Goal: Task Accomplishment & Management: Manage account settings

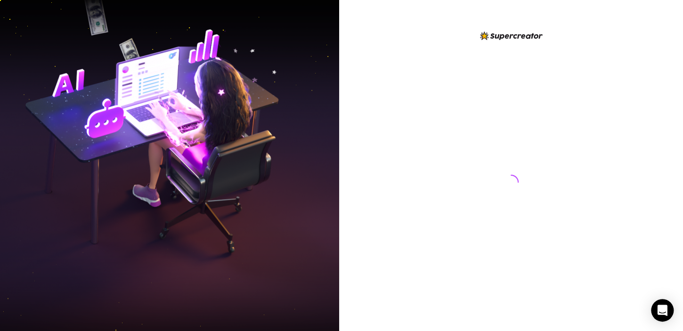
drag, startPoint x: 582, startPoint y: 132, endPoint x: 614, endPoint y: 86, distance: 56.2
click at [582, 132] on div at bounding box center [511, 173] width 210 height 286
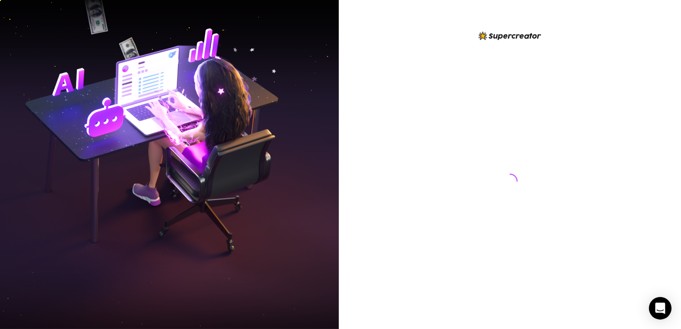
drag, startPoint x: 536, startPoint y: 230, endPoint x: 524, endPoint y: 246, distance: 20.4
click at [533, 235] on div at bounding box center [510, 172] width 210 height 284
click at [459, 144] on div at bounding box center [510, 172] width 210 height 284
click at [657, 90] on div at bounding box center [510, 165] width 342 height 330
click at [525, 129] on div at bounding box center [510, 172] width 210 height 284
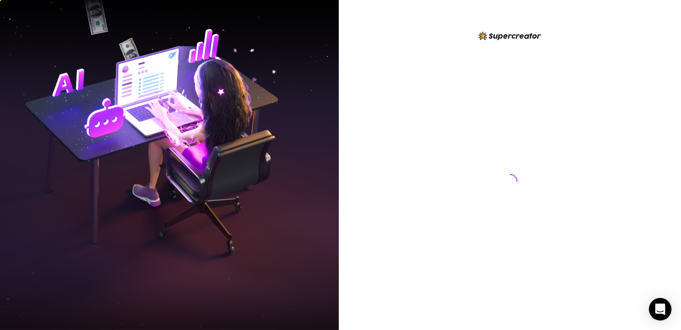
click at [656, 174] on div at bounding box center [510, 165] width 342 height 330
click at [633, 108] on div at bounding box center [510, 165] width 342 height 330
click at [665, 307] on icon "Open Intercom Messenger" at bounding box center [660, 309] width 11 height 12
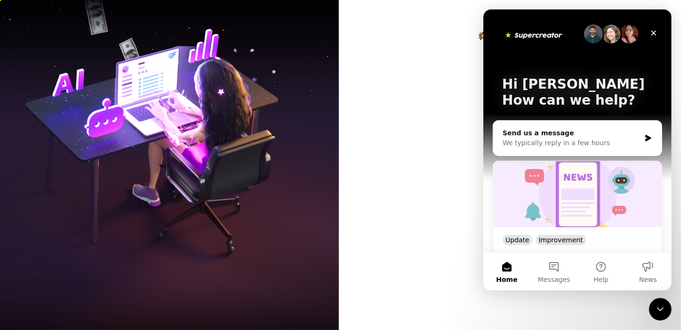
click at [403, 255] on div at bounding box center [510, 165] width 342 height 330
click at [652, 32] on icon "Close" at bounding box center [654, 33] width 8 height 8
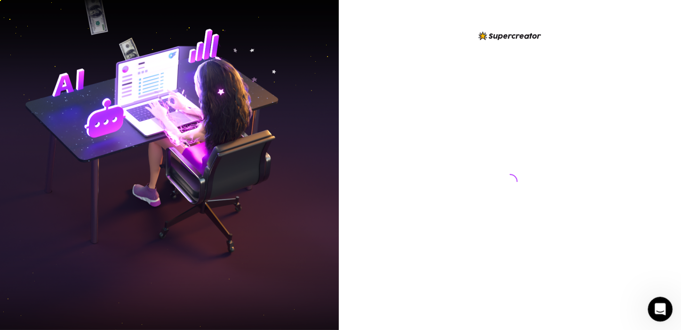
click at [658, 302] on icon "Open Intercom Messenger" at bounding box center [660, 308] width 16 height 16
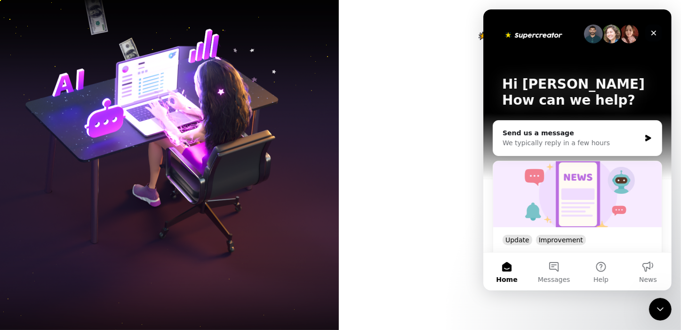
click at [653, 31] on icon "Close" at bounding box center [654, 33] width 8 height 8
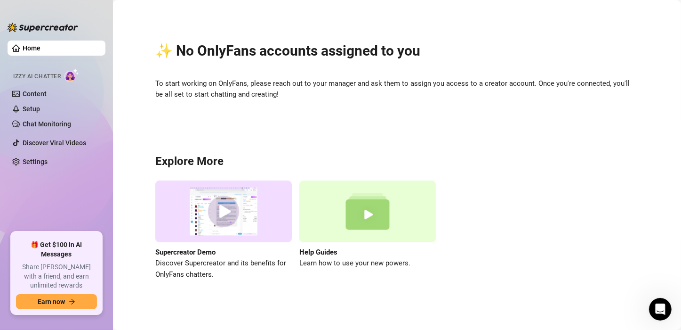
click at [652, 174] on div "✨ No OnlyFans accounts assigned to you To start working on OnlyFans, please rea…" at bounding box center [397, 155] width 550 height 297
click at [45, 128] on link "Chat Monitoring" at bounding box center [47, 124] width 48 height 8
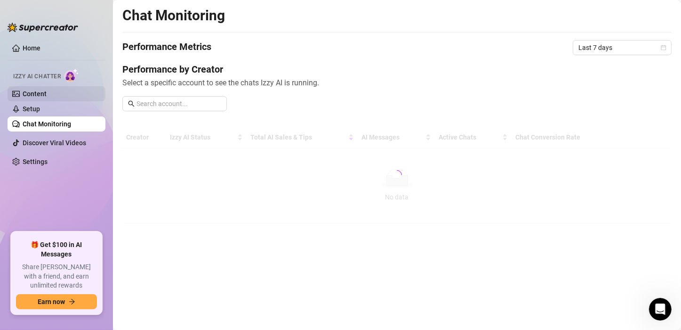
click at [47, 95] on link "Content" at bounding box center [35, 94] width 24 height 8
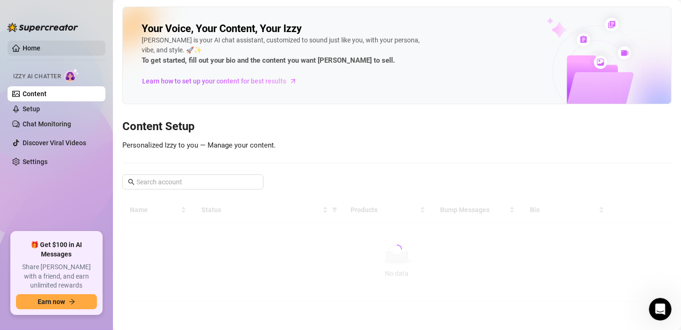
click at [40, 47] on link "Home" at bounding box center [32, 48] width 18 height 8
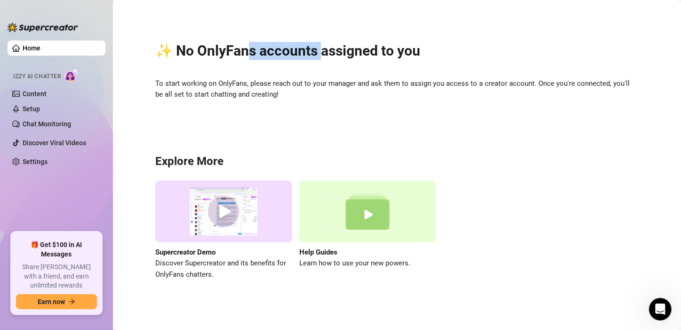
drag, startPoint x: 279, startPoint y: 52, endPoint x: 326, endPoint y: 52, distance: 47.1
click at [326, 52] on h2 "✨ No OnlyFans accounts assigned to you" at bounding box center [397, 51] width 484 height 18
click at [294, 81] on span "To start working on OnlyFans, please reach out to your manager and ask them to …" at bounding box center [397, 89] width 484 height 22
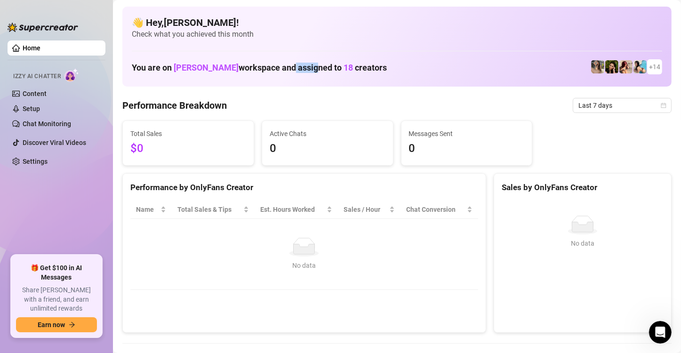
drag, startPoint x: 263, startPoint y: 65, endPoint x: 284, endPoint y: 66, distance: 20.7
click at [284, 66] on h1 "You are on [PERSON_NAME] workspace and assigned to 18 creators" at bounding box center [259, 68] width 255 height 10
click at [193, 65] on span "[PERSON_NAME]" at bounding box center [206, 68] width 65 height 10
click at [224, 66] on h1 "You are on [PERSON_NAME] workspace and assigned to 18 creators" at bounding box center [259, 68] width 255 height 10
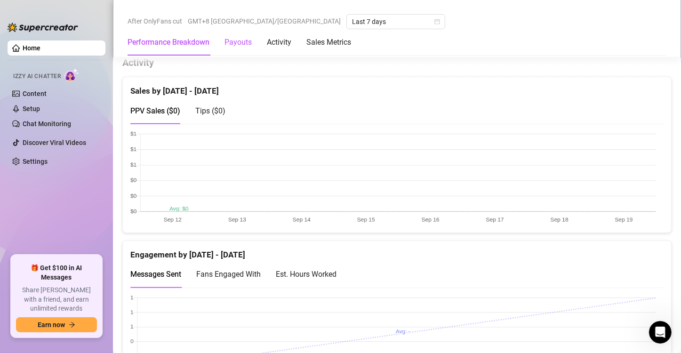
click at [237, 41] on div "Payouts" at bounding box center [238, 42] width 27 height 11
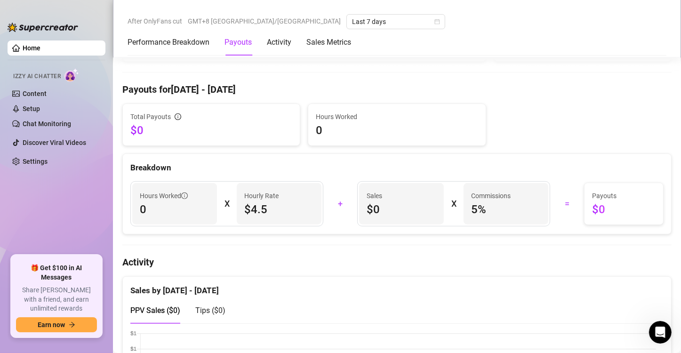
scroll to position [244, 0]
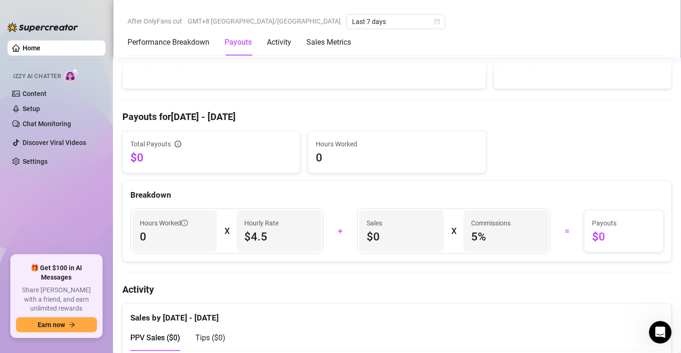
click at [280, 235] on span "$4.5" at bounding box center [279, 236] width 70 height 15
click at [259, 232] on span "$4.5" at bounding box center [279, 236] width 70 height 15
click at [471, 232] on span "5 %" at bounding box center [506, 236] width 70 height 15
click at [489, 238] on span "5 %" at bounding box center [506, 236] width 70 height 15
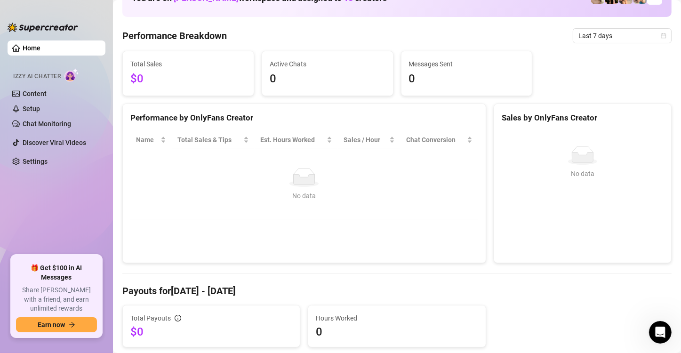
scroll to position [0, 0]
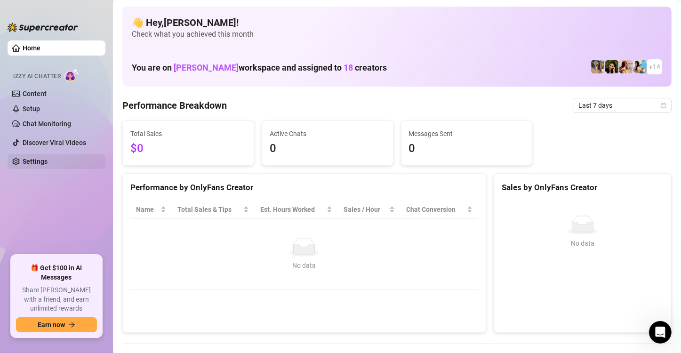
drag, startPoint x: 50, startPoint y: 196, endPoint x: 58, endPoint y: 157, distance: 39.3
click at [50, 196] on ul "Home Izzy AI Chatter Content Setup Chat Monitoring Discover Viral Videos Settin…" at bounding box center [57, 144] width 98 height 215
click at [68, 123] on link "Chat Monitoring" at bounding box center [47, 124] width 48 height 8
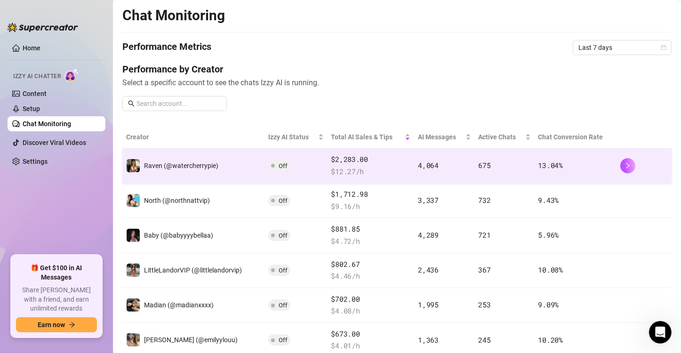
click at [391, 168] on span "$ 12.27 /h" at bounding box center [371, 171] width 80 height 11
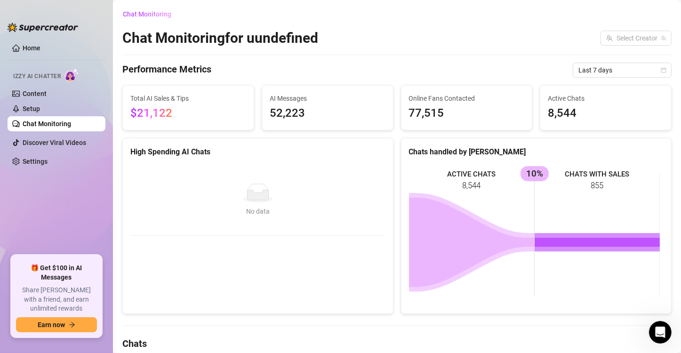
click at [53, 124] on link "Chat Monitoring" at bounding box center [47, 124] width 48 height 8
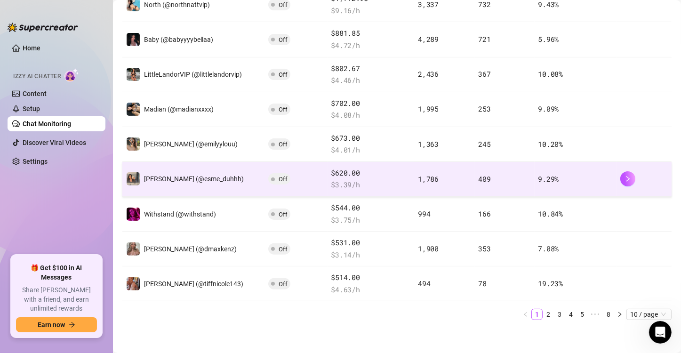
scroll to position [197, 0]
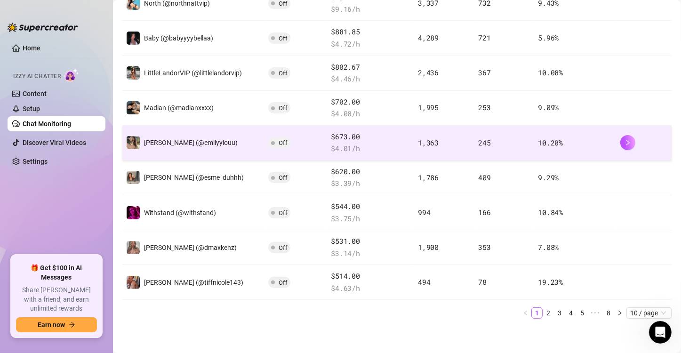
click at [274, 143] on span "Off" at bounding box center [279, 142] width 22 height 11
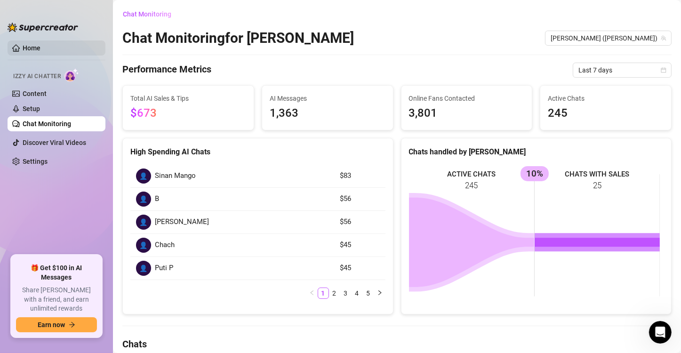
click at [34, 48] on link "Home" at bounding box center [32, 48] width 18 height 8
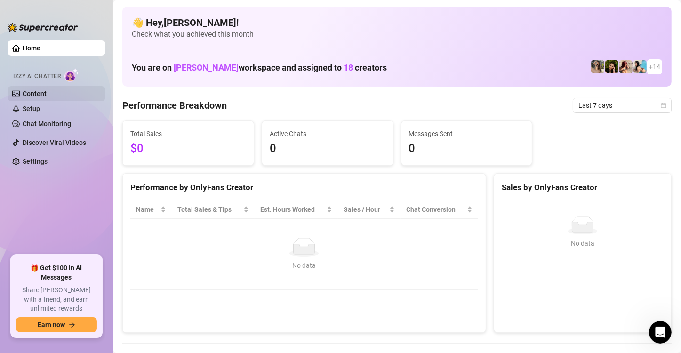
click at [47, 96] on link "Content" at bounding box center [35, 94] width 24 height 8
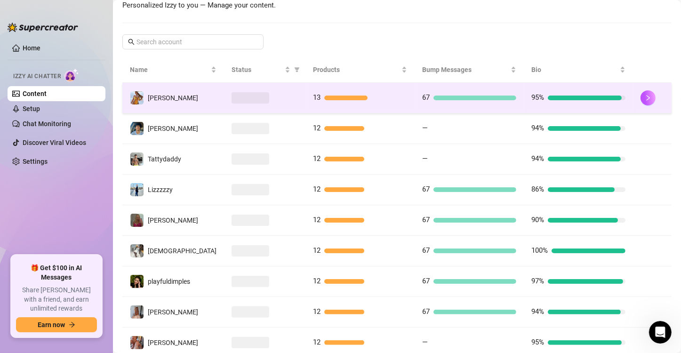
scroll to position [134, 0]
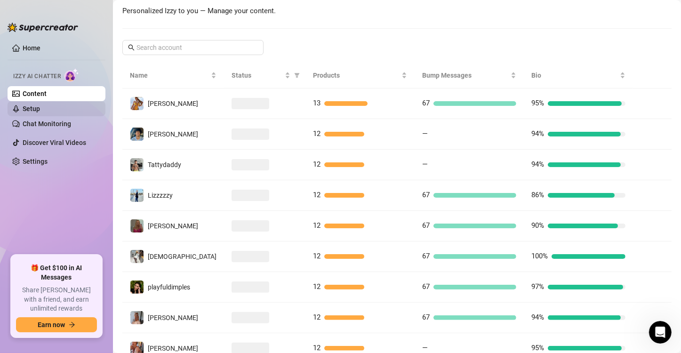
click at [40, 109] on link "Setup" at bounding box center [31, 109] width 17 height 8
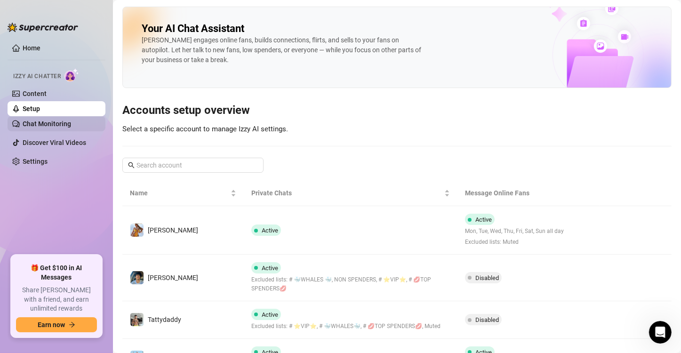
click at [52, 120] on link "Chat Monitoring" at bounding box center [47, 124] width 48 height 8
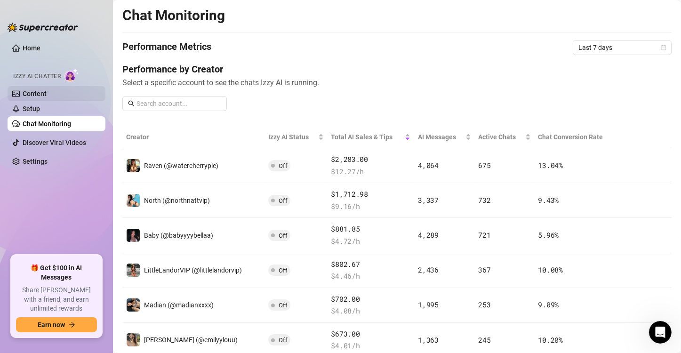
click at [47, 96] on link "Content" at bounding box center [35, 94] width 24 height 8
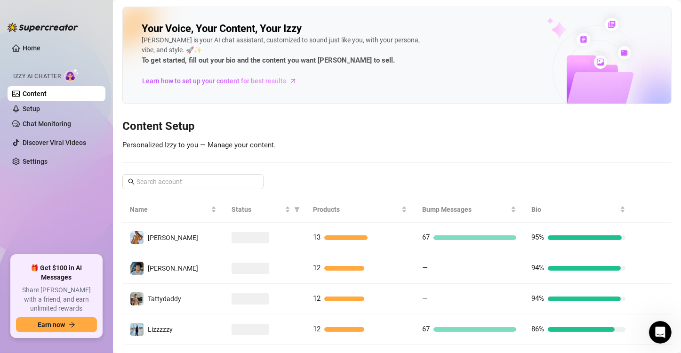
click at [39, 38] on ul "Home Izzy AI Chatter Content Setup Chat Monitoring Discover Viral Videos Settin…" at bounding box center [57, 144] width 98 height 215
click at [35, 47] on link "Home" at bounding box center [32, 48] width 18 height 8
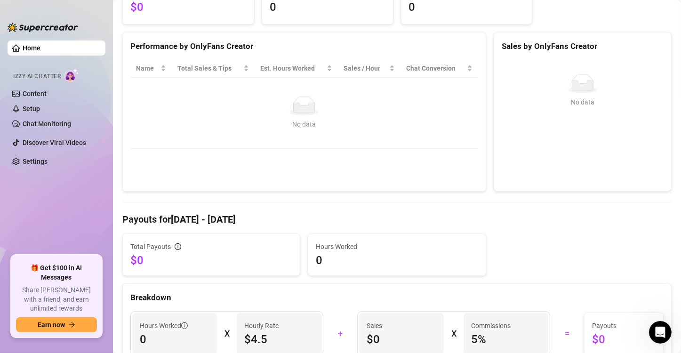
scroll to position [235, 0]
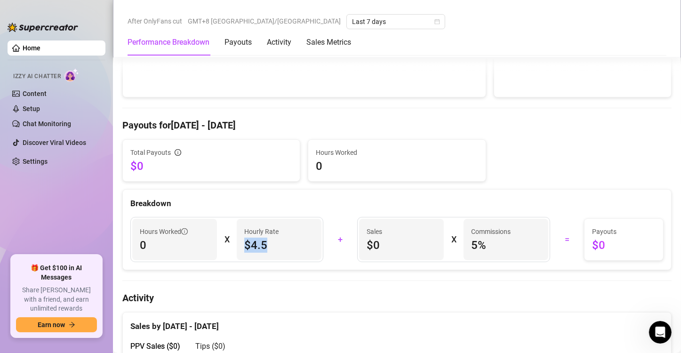
click at [245, 247] on span "$4.5" at bounding box center [279, 245] width 70 height 15
drag, startPoint x: 269, startPoint y: 249, endPoint x: 277, endPoint y: 237, distance: 13.8
click at [269, 249] on span "$4.5" at bounding box center [279, 245] width 70 height 15
click at [275, 244] on span "$4.5" at bounding box center [279, 245] width 70 height 15
click at [268, 232] on article "Hourly Rate" at bounding box center [261, 231] width 34 height 10
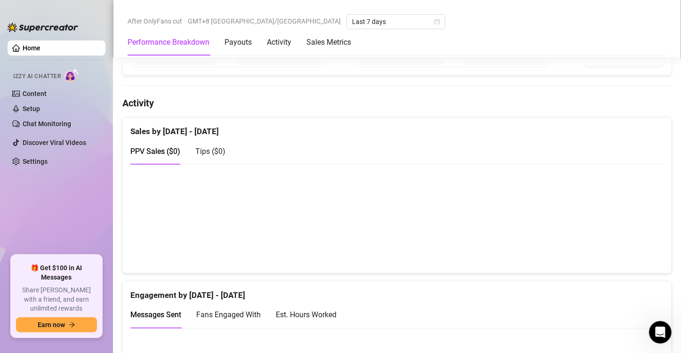
scroll to position [424, 0]
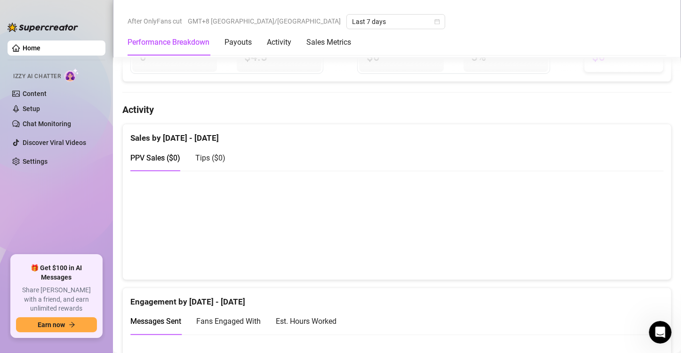
click at [207, 156] on span "Tips ( $0 )" at bounding box center [210, 158] width 30 height 9
click at [162, 158] on span "PPV Sales ( $0 )" at bounding box center [155, 158] width 50 height 9
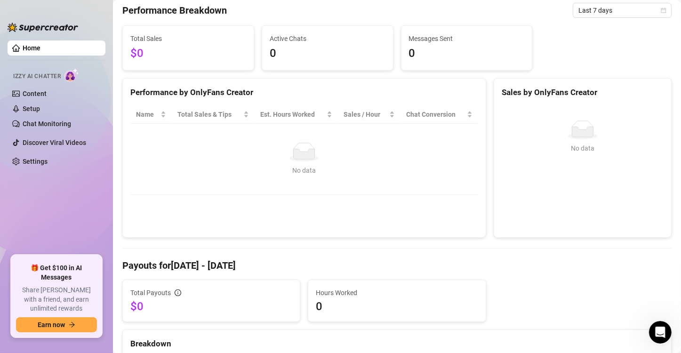
scroll to position [0, 0]
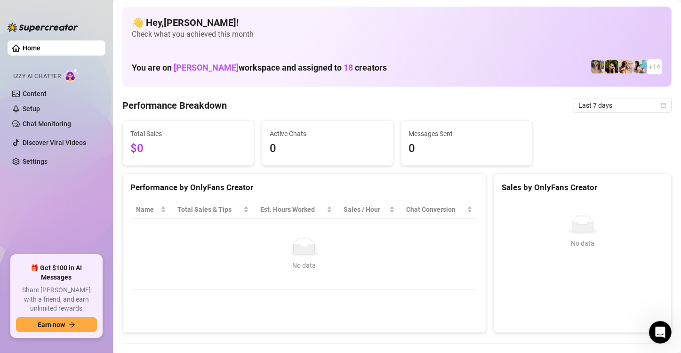
click at [262, 252] on div "No data" at bounding box center [304, 247] width 329 height 19
click at [53, 122] on link "Chat Monitoring" at bounding box center [47, 124] width 48 height 8
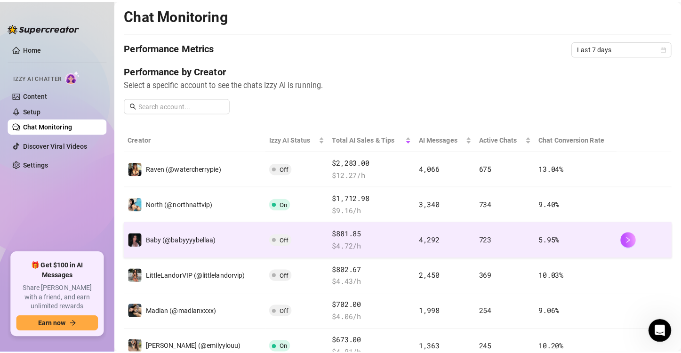
scroll to position [197, 0]
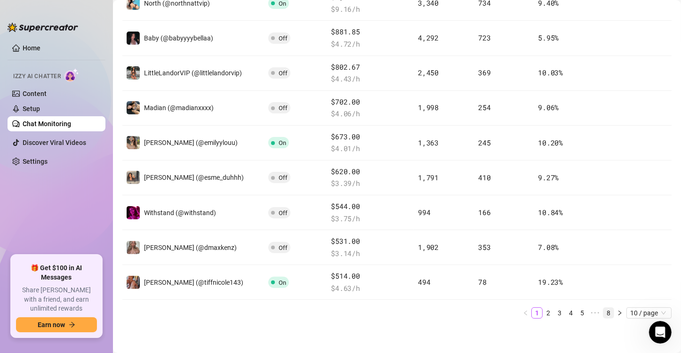
click at [604, 311] on link "8" at bounding box center [609, 313] width 10 height 10
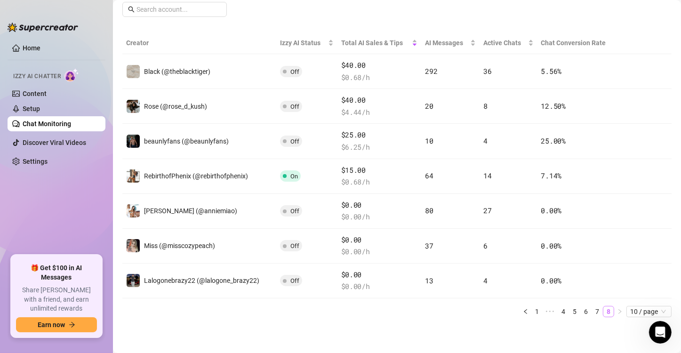
scroll to position [93, 0]
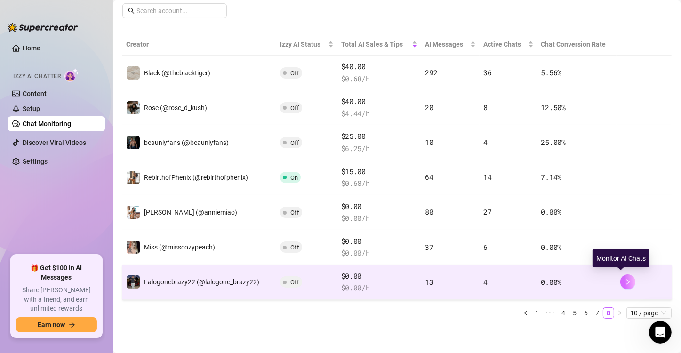
click at [625, 283] on icon "right" at bounding box center [628, 282] width 7 height 7
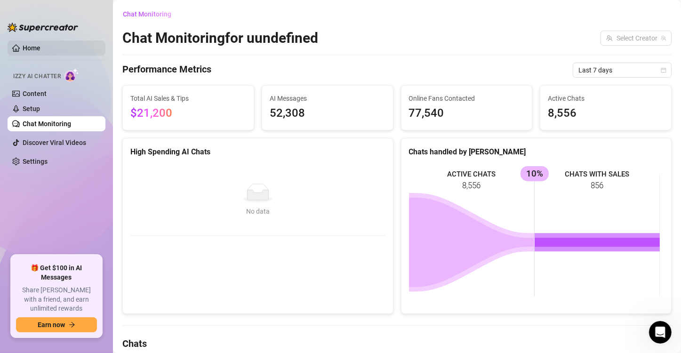
click at [40, 50] on link "Home" at bounding box center [32, 48] width 18 height 8
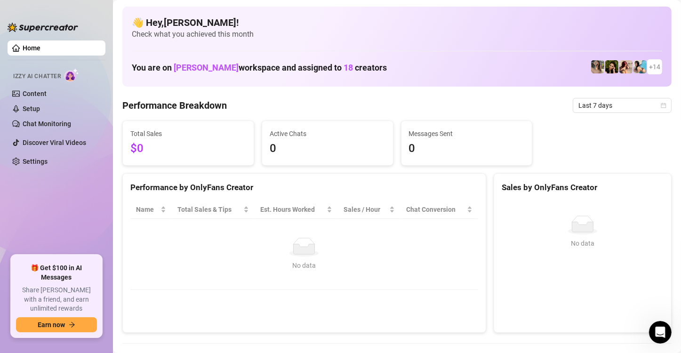
scroll to position [330, 0]
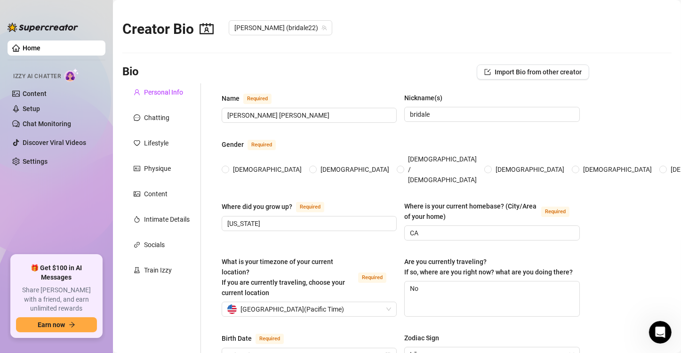
radio input "true"
type input "[DATE]"
click at [40, 47] on link "Home" at bounding box center [32, 48] width 18 height 8
